Goal: Information Seeking & Learning: Stay updated

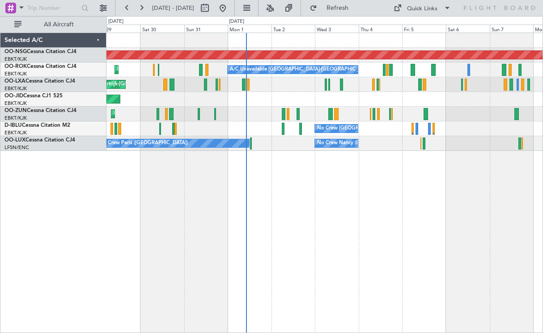
click at [392, 210] on div "Planned Maint [GEOGRAPHIC_DATA] ([GEOGRAPHIC_DATA]) Planned Maint [GEOGRAPHIC_D…" at bounding box center [324, 183] width 436 height 301
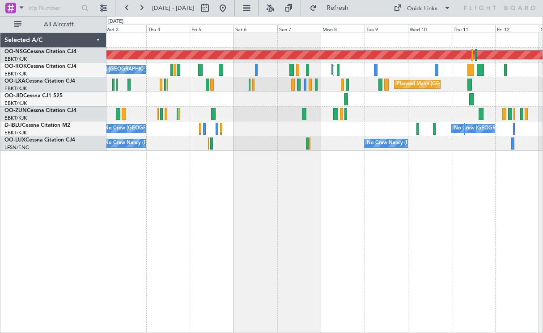
click at [321, 126] on div "No Crew [GEOGRAPHIC_DATA] ([GEOGRAPHIC_DATA] National) No Crew [GEOGRAPHIC_DATA…" at bounding box center [324, 129] width 436 height 15
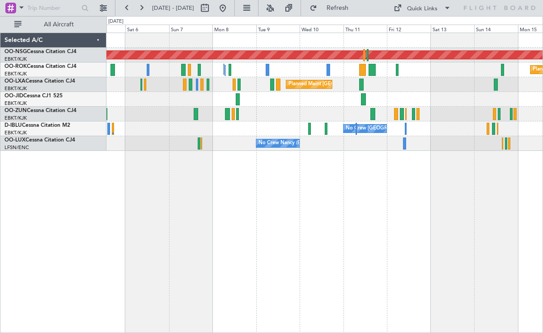
click at [411, 78] on div "Planned Maint [GEOGRAPHIC_DATA] ([GEOGRAPHIC_DATA] National)" at bounding box center [324, 84] width 436 height 15
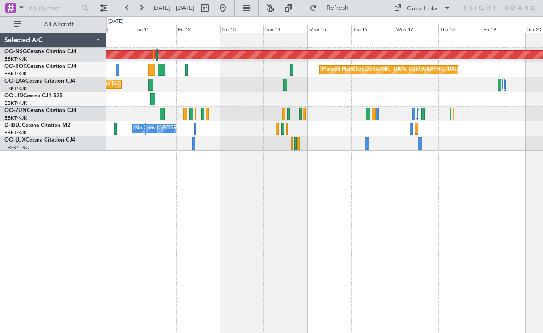
click at [304, 85] on div "Planned Maint [GEOGRAPHIC_DATA] ([GEOGRAPHIC_DATA]) Planned Maint [GEOGRAPHIC_D…" at bounding box center [324, 92] width 436 height 118
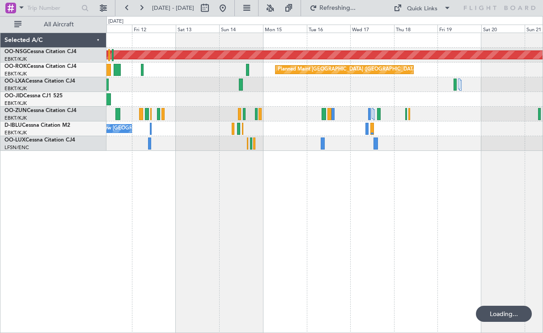
click at [298, 96] on div at bounding box center [324, 99] width 436 height 15
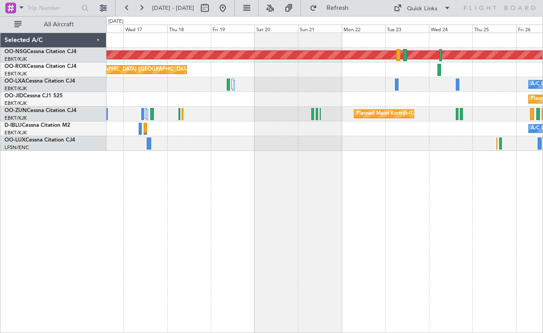
click at [276, 87] on div "Planned Maint [GEOGRAPHIC_DATA] ([GEOGRAPHIC_DATA]) Planned Maint [GEOGRAPHIC_D…" at bounding box center [324, 92] width 436 height 118
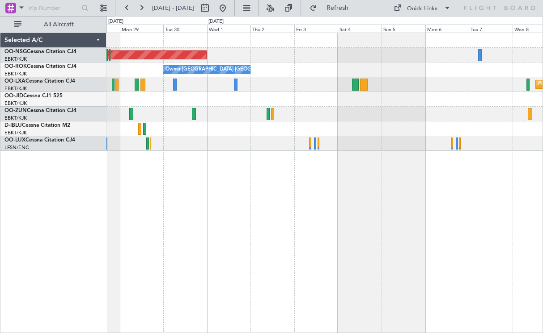
click at [29, 79] on div "Planned Maint [GEOGRAPHIC_DATA] ([GEOGRAPHIC_DATA]) Owner [GEOGRAPHIC_DATA]-[GE…" at bounding box center [271, 174] width 543 height 317
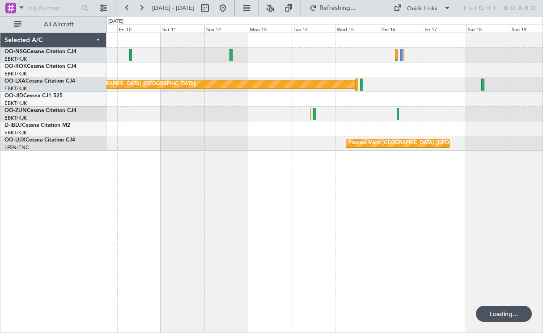
click at [84, 102] on div "Planned Maint [GEOGRAPHIC_DATA] ([GEOGRAPHIC_DATA]) Planned Maint [GEOGRAPHIC_D…" at bounding box center [271, 174] width 543 height 317
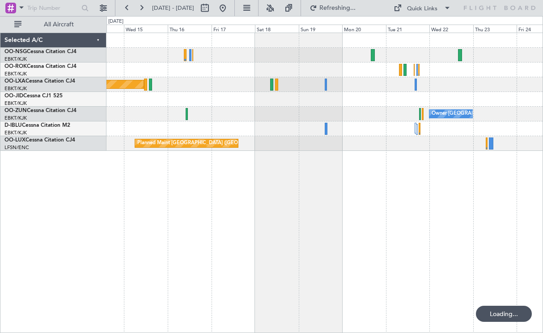
click at [134, 93] on div "Planned Maint [GEOGRAPHIC_DATA] ([GEOGRAPHIC_DATA]) Owner [GEOGRAPHIC_DATA]-[GE…" at bounding box center [324, 92] width 436 height 118
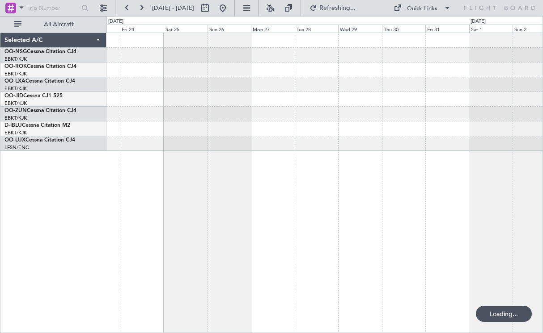
click at [210, 89] on div "Owner [GEOGRAPHIC_DATA]-[GEOGRAPHIC_DATA]" at bounding box center [324, 92] width 436 height 118
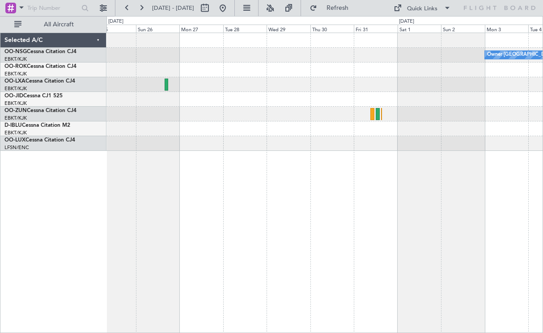
click at [472, 88] on div at bounding box center [324, 84] width 436 height 15
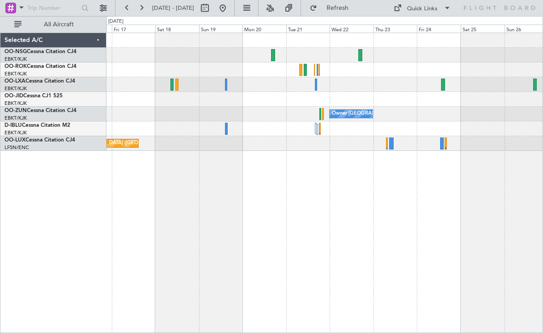
click at [360, 88] on div "Planned Maint [GEOGRAPHIC_DATA] ([GEOGRAPHIC_DATA]) Owner [GEOGRAPHIC_DATA]-[GE…" at bounding box center [324, 92] width 436 height 118
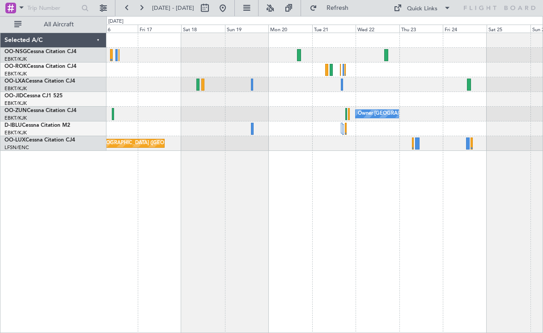
click at [437, 133] on div "Planned Maint [GEOGRAPHIC_DATA] ([GEOGRAPHIC_DATA]) Owner [GEOGRAPHIC_DATA]-[GE…" at bounding box center [324, 92] width 436 height 118
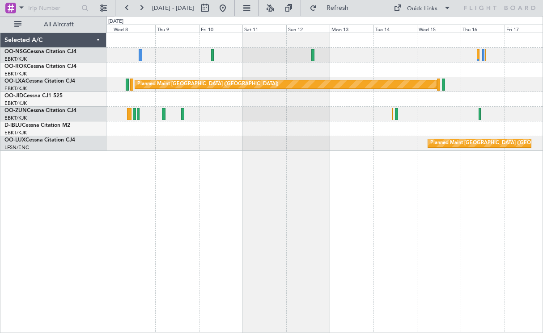
click at [411, 70] on div at bounding box center [324, 70] width 436 height 15
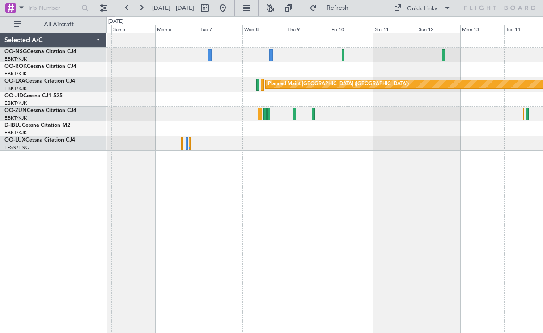
click at [391, 144] on div "Planned Maint [GEOGRAPHIC_DATA] ([GEOGRAPHIC_DATA]) Planned Maint [GEOGRAPHIC_D…" at bounding box center [324, 92] width 436 height 118
click at [360, 110] on div at bounding box center [324, 114] width 436 height 15
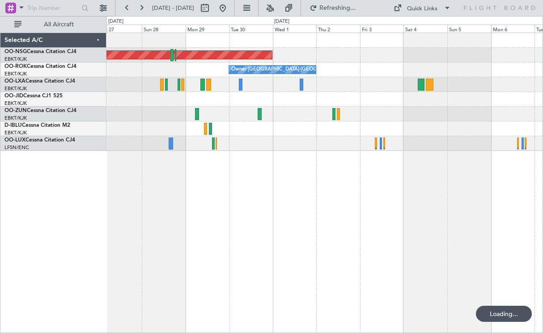
click at [433, 115] on div at bounding box center [324, 114] width 436 height 15
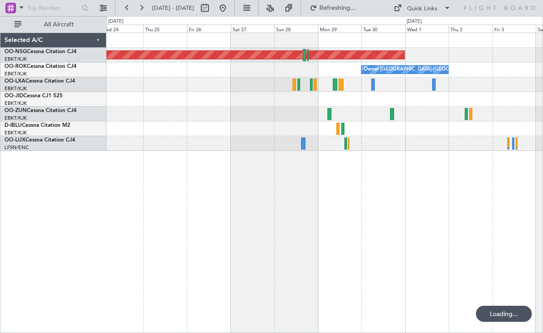
click at [370, 122] on div "Planned Maint [GEOGRAPHIC_DATA] ([GEOGRAPHIC_DATA]) Owner [GEOGRAPHIC_DATA]-[GE…" at bounding box center [324, 92] width 436 height 118
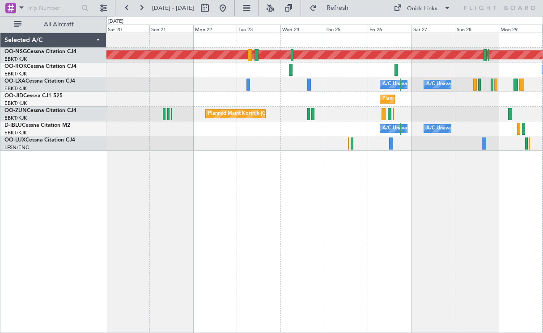
click at [362, 143] on div at bounding box center [324, 143] width 436 height 15
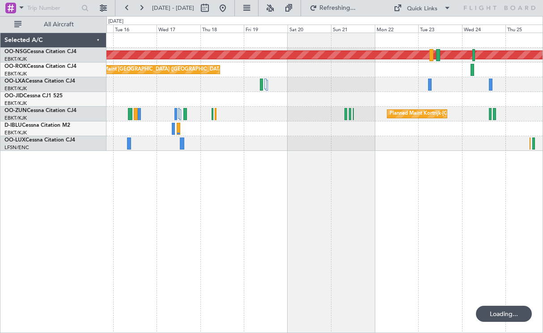
click at [359, 148] on div at bounding box center [324, 143] width 436 height 15
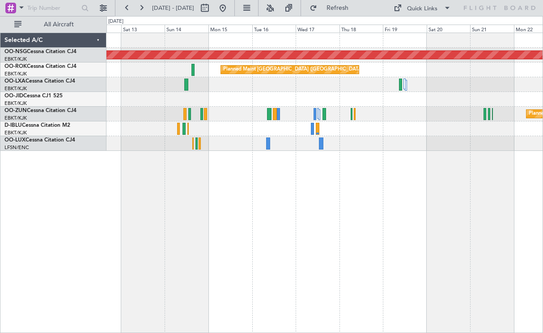
click at [426, 137] on div at bounding box center [324, 143] width 436 height 15
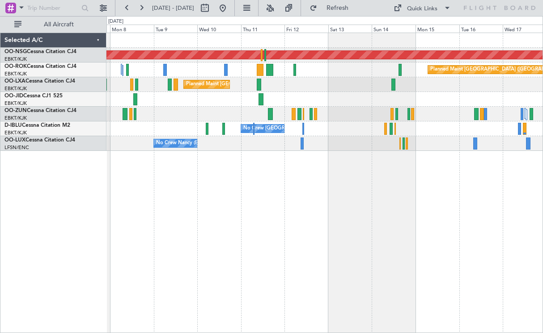
click at [498, 89] on div "Planned Maint [GEOGRAPHIC_DATA] ([GEOGRAPHIC_DATA]) Planned Maint [GEOGRAPHIC_D…" at bounding box center [324, 92] width 436 height 118
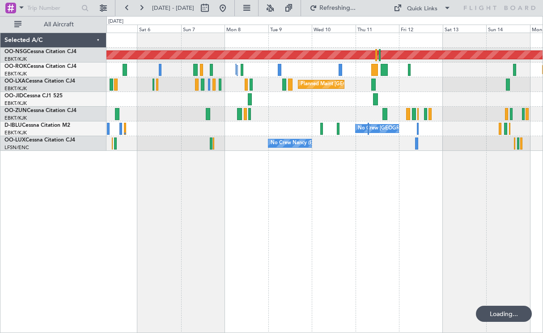
click at [407, 88] on div "Planned Maint [GEOGRAPHIC_DATA] ([GEOGRAPHIC_DATA]) Planned Maint [GEOGRAPHIC_D…" at bounding box center [324, 92] width 436 height 118
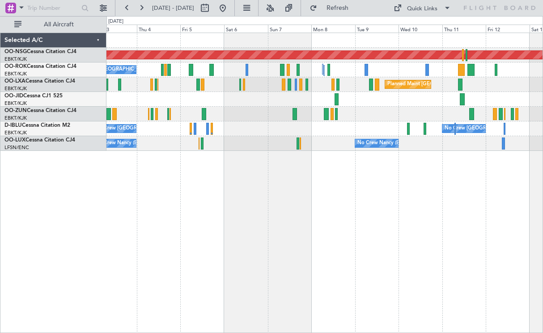
click at [298, 105] on div "Planned Maint [GEOGRAPHIC_DATA] ([GEOGRAPHIC_DATA]) A/C Unavailable [GEOGRAPHIC…" at bounding box center [324, 92] width 436 height 118
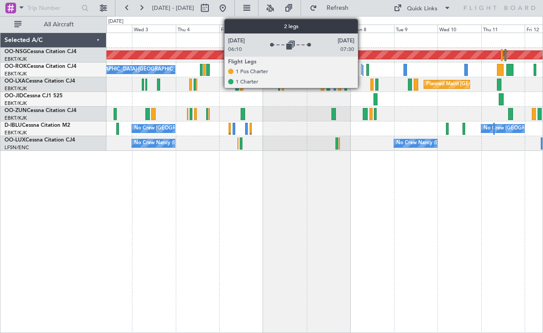
click at [362, 69] on div at bounding box center [361, 69] width 1 height 11
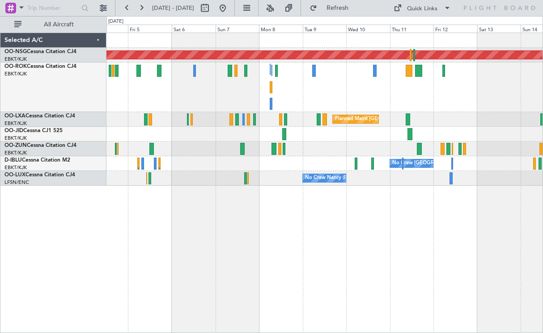
click at [326, 139] on div at bounding box center [324, 134] width 436 height 15
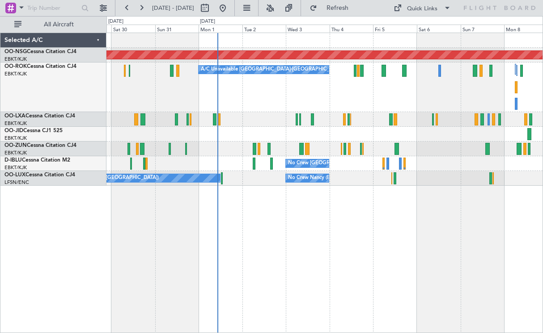
click at [377, 113] on div "Planned Maint [GEOGRAPHIC_DATA] ([GEOGRAPHIC_DATA]) A/C Unavailable [GEOGRAPHIC…" at bounding box center [324, 109] width 436 height 153
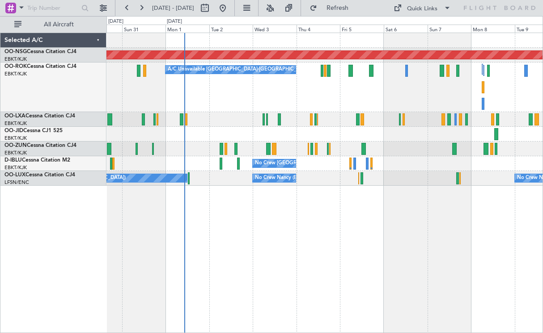
click at [403, 97] on div "A/C Unavailable [GEOGRAPHIC_DATA]-[GEOGRAPHIC_DATA] Planned Maint [GEOGRAPHIC_D…" at bounding box center [324, 88] width 436 height 50
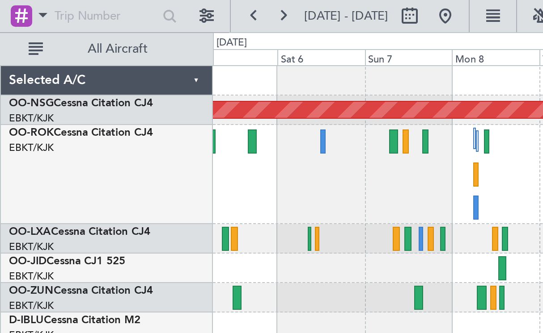
click at [328, 143] on div at bounding box center [324, 149] width 436 height 15
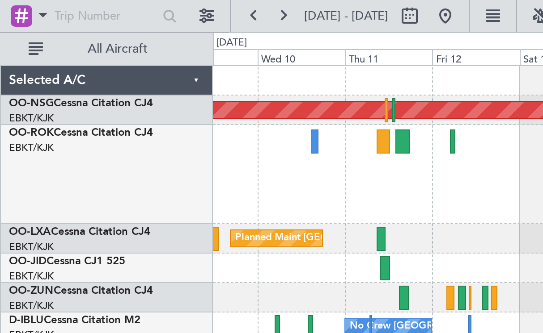
click at [341, 152] on div "Planned Maint [GEOGRAPHIC_DATA] ([GEOGRAPHIC_DATA]) Planned Maint [GEOGRAPHIC_D…" at bounding box center [324, 109] width 436 height 153
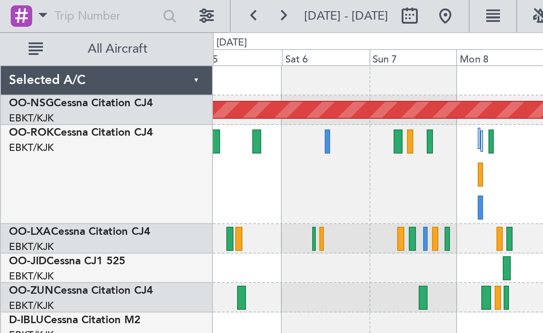
click at [461, 118] on div "Planned Maint [GEOGRAPHIC_DATA] ([GEOGRAPHIC_DATA] National)" at bounding box center [324, 119] width 436 height 15
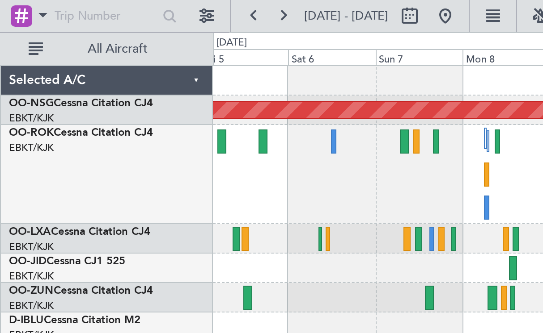
click at [345, 8] on span "Refresh" at bounding box center [338, 8] width 38 height 6
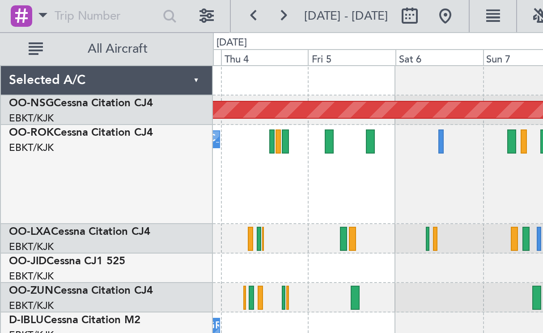
click at [268, 94] on div "A/C Unavailable [GEOGRAPHIC_DATA]-[GEOGRAPHIC_DATA] Planned Maint [GEOGRAPHIC_D…" at bounding box center [324, 88] width 436 height 50
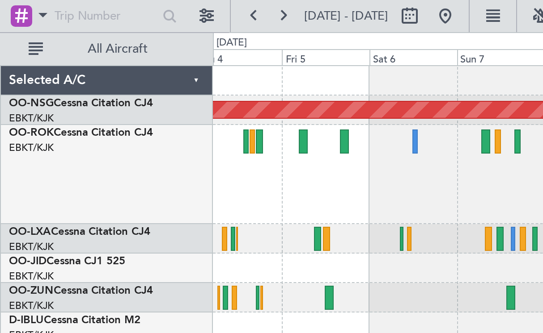
click at [171, 168] on div "No Crew [GEOGRAPHIC_DATA] ([GEOGRAPHIC_DATA] National) No Crew [GEOGRAPHIC_DATA…" at bounding box center [324, 163] width 436 height 15
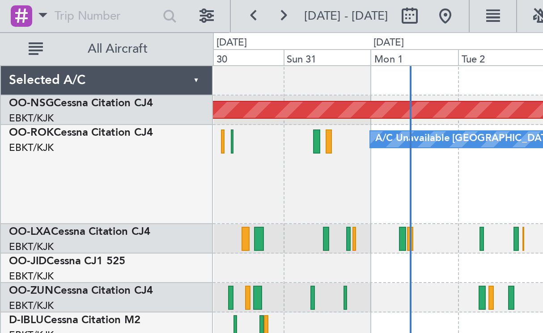
click at [402, 206] on div "Planned Maint [GEOGRAPHIC_DATA] ([GEOGRAPHIC_DATA]) A/C Unavailable [GEOGRAPHIC…" at bounding box center [324, 183] width 436 height 301
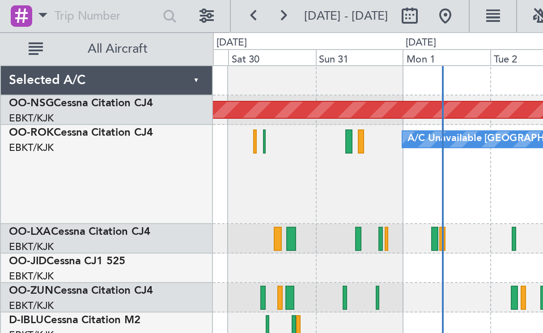
click at [333, 7] on button "Refresh" at bounding box center [332, 8] width 54 height 14
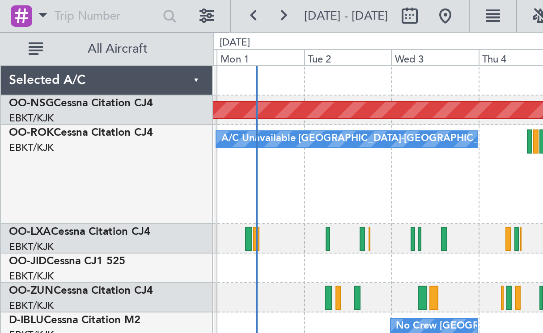
click at [245, 238] on div "Planned Maint [GEOGRAPHIC_DATA] ([GEOGRAPHIC_DATA]) A/C Unavailable [GEOGRAPHIC…" at bounding box center [324, 183] width 436 height 301
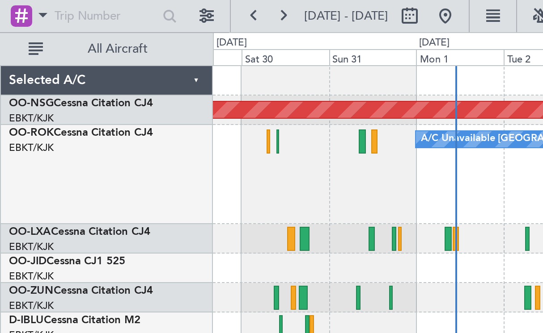
click at [295, 208] on div "Planned Maint [GEOGRAPHIC_DATA] ([GEOGRAPHIC_DATA]) A/C Unavailable [GEOGRAPHIC…" at bounding box center [324, 183] width 436 height 301
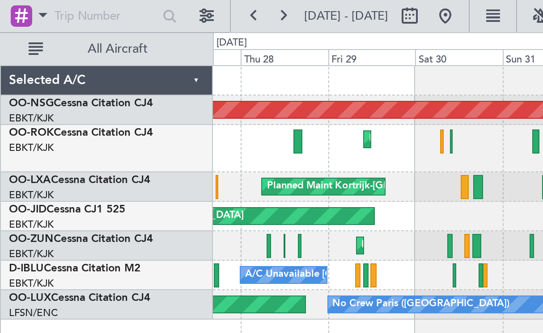
click at [254, 192] on div "Planned Maint [GEOGRAPHIC_DATA] ([GEOGRAPHIC_DATA]) A/C Unavailable [GEOGRAPHIC…" at bounding box center [324, 183] width 436 height 301
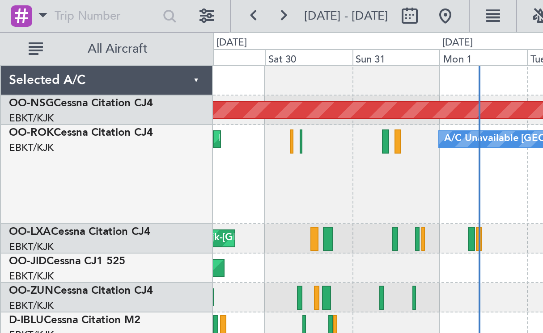
click at [355, 234] on div "Planned Maint [GEOGRAPHIC_DATA] ([GEOGRAPHIC_DATA]) A/C Unavailable [GEOGRAPHIC…" at bounding box center [324, 183] width 436 height 301
